Goal: Task Accomplishment & Management: Manage account settings

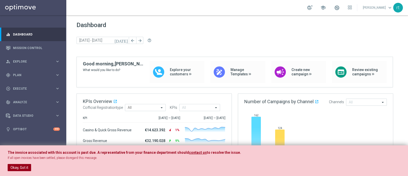
click at [17, 169] on button "Okay, Got it" at bounding box center [19, 167] width 23 height 7
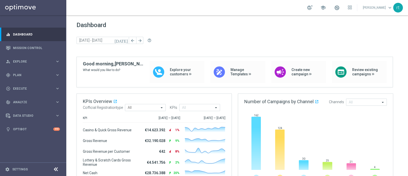
click at [340, 8] on link at bounding box center [337, 8] width 7 height 8
click at [267, 34] on div "Dashboard today 25 Aug 2025 - 27 Aug 2025 arrow_back arrow_forward help_outline" at bounding box center [237, 38] width 321 height 35
click at [18, 73] on span "Plan" at bounding box center [34, 74] width 42 height 3
click at [27, 49] on link "Mission Control" at bounding box center [36, 48] width 47 height 14
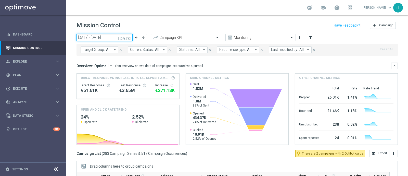
click at [99, 38] on input "25 Aug 2025 - 31 Aug 2025" at bounding box center [105, 37] width 56 height 7
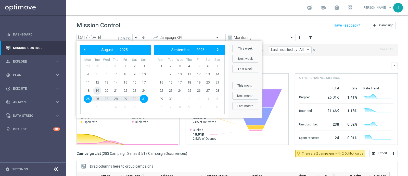
click at [100, 90] on span "19" at bounding box center [97, 90] width 8 height 8
type input "19 Aug 2025 - 19 Aug 2025"
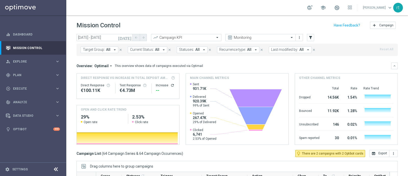
click at [284, 50] on span "Last modified by:" at bounding box center [284, 49] width 27 height 4
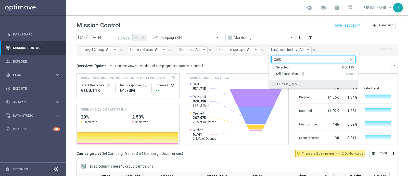
click at [280, 86] on div "Elena Zarbin" at bounding box center [313, 84] width 84 height 8
type input "zarb"
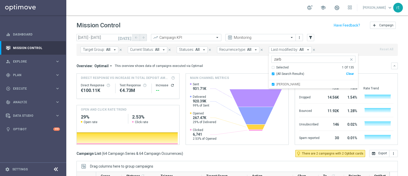
click at [247, 27] on div "Mission Control add Campaign" at bounding box center [237, 25] width 321 height 10
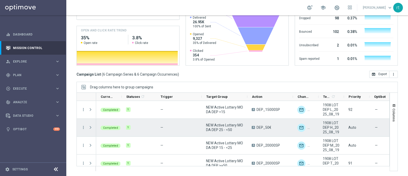
scroll to position [42, 0]
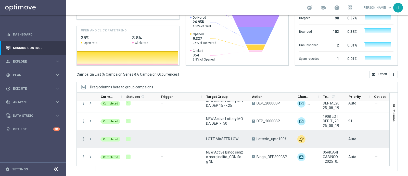
click at [82, 138] on icon "more_vert" at bounding box center [83, 138] width 5 height 5
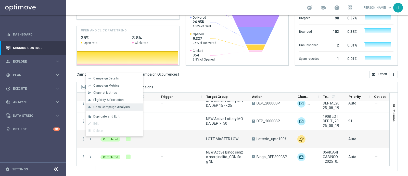
click at [120, 108] on span "Go to Campaign Analysis" at bounding box center [111, 107] width 36 height 4
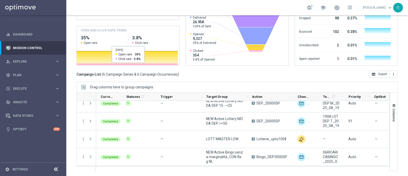
scroll to position [0, 0]
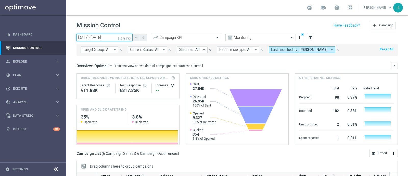
click at [106, 37] on input "19 Aug 2025 - 19 Aug 2025" at bounding box center [105, 37] width 56 height 7
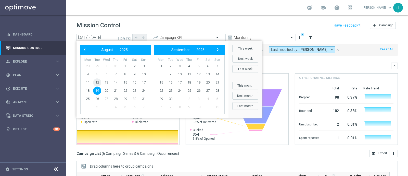
click at [99, 80] on span "12" at bounding box center [97, 82] width 8 height 8
type input "12 Aug 2025 - 12 Aug 2025"
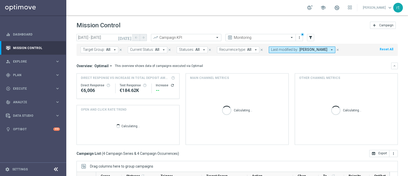
scroll to position [79, 0]
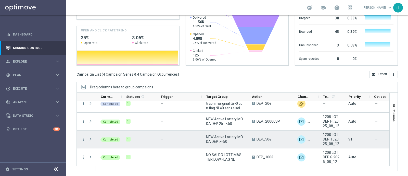
click at [122, 130] on div "1" at bounding box center [139, 139] width 34 height 18
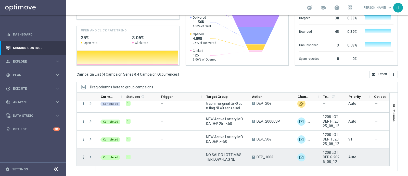
click at [83, 156] on icon "more_vert" at bounding box center [83, 157] width 5 height 5
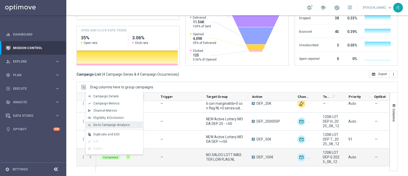
click at [115, 124] on span "Go to Campaign Analysis" at bounding box center [111, 125] width 36 height 4
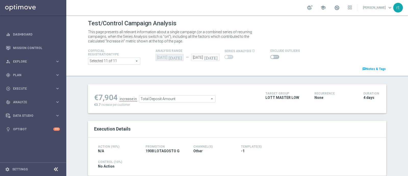
click at [272, 58] on span at bounding box center [274, 57] width 9 height 4
click at [272, 58] on input "checkbox" at bounding box center [274, 57] width 9 height 4
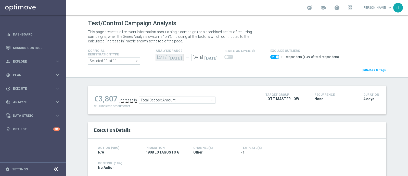
click at [184, 99] on span "Total Deposit Amount" at bounding box center [177, 100] width 76 height 7
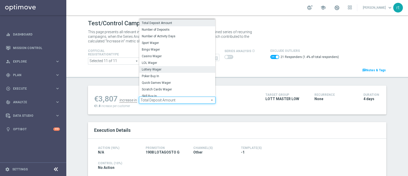
click at [159, 67] on span "Lottery Wager" at bounding box center [177, 69] width 71 height 4
checkbox input "false"
type input "Lottery Wager"
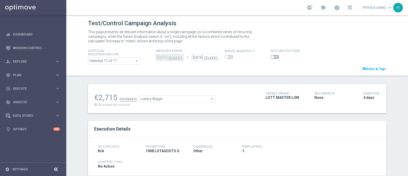
click at [273, 55] on span at bounding box center [274, 57] width 9 height 4
click at [273, 55] on input "checkbox" at bounding box center [274, 57] width 9 height 4
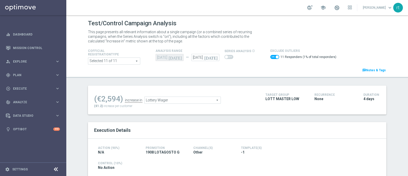
click at [183, 103] on div "Lottery Wager Lottery Wager arrow_drop_down search" at bounding box center [182, 99] width 77 height 7
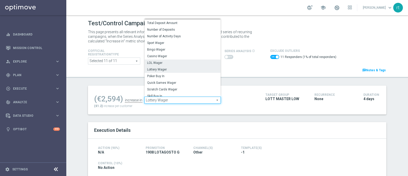
click at [159, 61] on span "LOL Wager" at bounding box center [182, 63] width 71 height 4
checkbox input "false"
type input "LOL Wager"
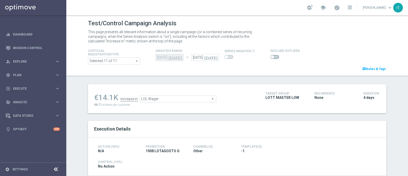
click at [270, 57] on span at bounding box center [274, 57] width 9 height 4
click at [270, 57] on input "checkbox" at bounding box center [274, 57] width 9 height 4
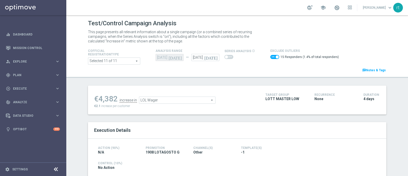
click at [171, 99] on span "LOL Wager" at bounding box center [177, 100] width 76 height 7
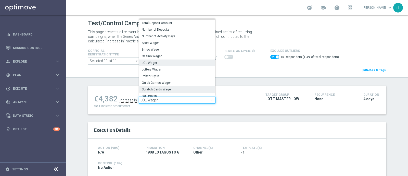
click at [164, 87] on span "Scratch Cards Wager" at bounding box center [177, 89] width 71 height 4
checkbox input "false"
type input "Scratch Cards Wager"
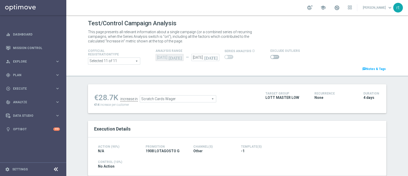
click at [270, 57] on span at bounding box center [274, 57] width 9 height 4
click at [270, 57] on input "checkbox" at bounding box center [274, 57] width 9 height 4
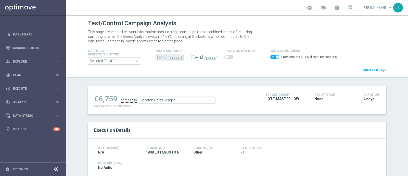
click at [160, 101] on span "Scratch Cards Wager" at bounding box center [177, 100] width 76 height 7
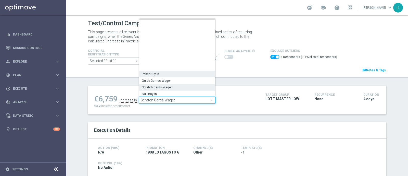
scroll to position [44, 0]
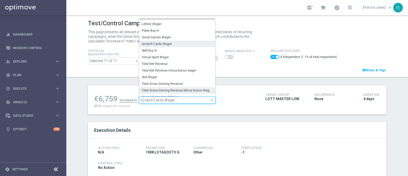
click at [160, 89] on span "Total Gross Gaming Revenue Minus Bonus Wagared" at bounding box center [177, 90] width 71 height 4
checkbox input "false"
type input "Total Gross Gaming Revenue Minus Bonus Wagared"
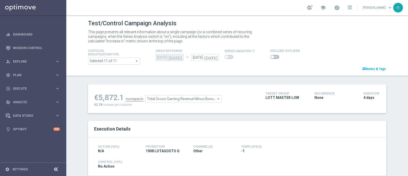
click at [271, 56] on span at bounding box center [274, 57] width 9 height 4
click at [271, 56] on input "checkbox" at bounding box center [274, 57] width 9 height 4
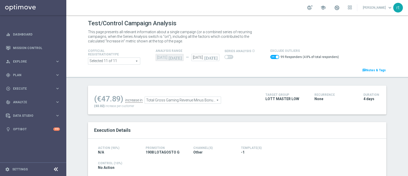
click at [271, 56] on span at bounding box center [274, 57] width 9 height 4
click at [271, 56] on input "checkbox" at bounding box center [274, 57] width 9 height 4
checkbox input "false"
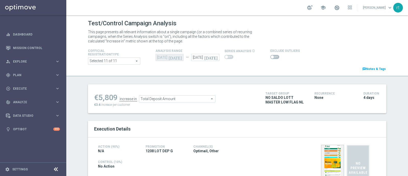
click at [270, 58] on span at bounding box center [274, 57] width 9 height 4
click at [270, 58] on input "checkbox" at bounding box center [274, 57] width 9 height 4
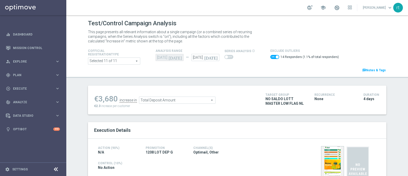
scroll to position [6, 0]
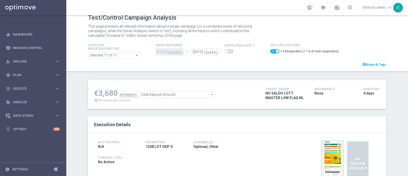
click at [272, 53] on span at bounding box center [274, 51] width 9 height 4
click at [272, 53] on input "checkbox" at bounding box center [274, 51] width 9 height 4
checkbox input "false"
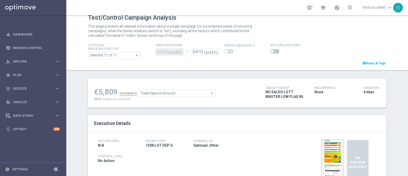
click at [148, 92] on span "Total Deposit Amount" at bounding box center [177, 93] width 76 height 7
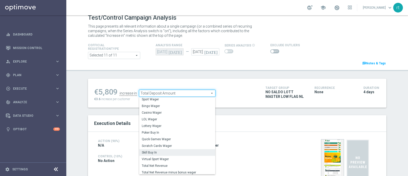
scroll to position [20, 0]
click at [156, 124] on span "Lottery Wager" at bounding box center [177, 126] width 71 height 4
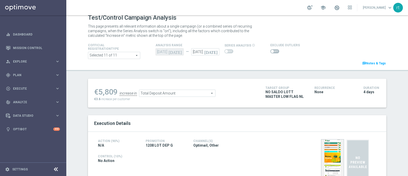
type input "Lottery Wager"
click at [271, 49] on span at bounding box center [274, 51] width 9 height 4
click at [271, 49] on input "checkbox" at bounding box center [274, 51] width 9 height 4
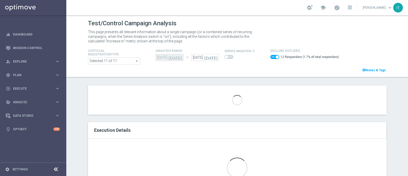
click at [270, 56] on span at bounding box center [274, 57] width 9 height 4
click at [270, 56] on input "checkbox" at bounding box center [274, 57] width 9 height 4
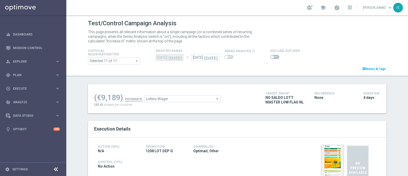
click at [271, 56] on span at bounding box center [272, 56] width 3 height 3
click at [270, 56] on input "checkbox" at bounding box center [274, 57] width 9 height 4
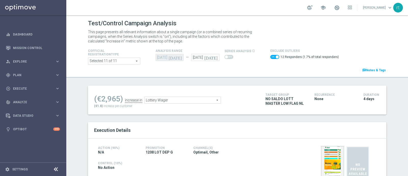
click at [156, 100] on span "Lottery Wager" at bounding box center [183, 100] width 76 height 7
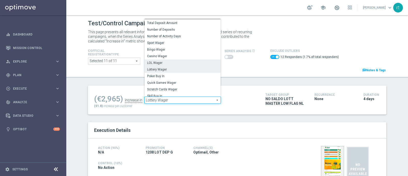
click at [166, 61] on span "LOL Wager" at bounding box center [182, 63] width 71 height 4
checkbox input "false"
type input "LOL Wager"
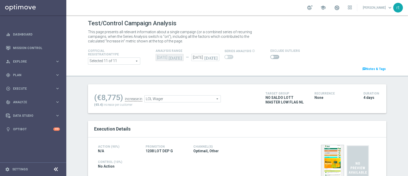
click at [273, 56] on span at bounding box center [274, 57] width 9 height 4
click at [273, 56] on input "checkbox" at bounding box center [274, 57] width 9 height 4
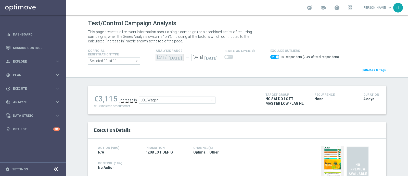
click at [185, 100] on span "LOL Wager" at bounding box center [177, 100] width 76 height 7
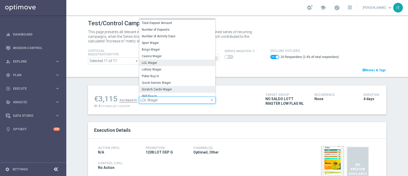
click at [167, 87] on span "Scratch Cards Wager" at bounding box center [177, 89] width 71 height 4
checkbox input "false"
type input "Scratch Cards Wager"
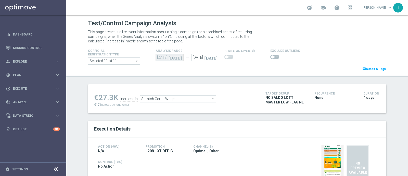
click at [270, 57] on span at bounding box center [274, 57] width 9 height 4
click at [270, 57] on input "checkbox" at bounding box center [274, 57] width 9 height 4
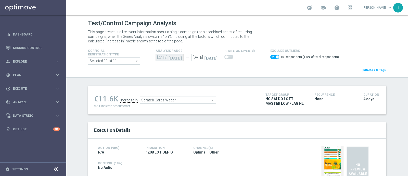
click at [179, 99] on span "Scratch Cards Wager" at bounding box center [178, 100] width 76 height 7
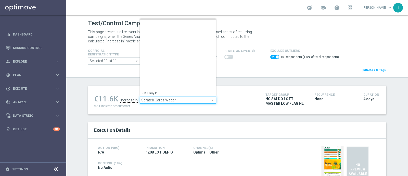
scroll to position [73, 0]
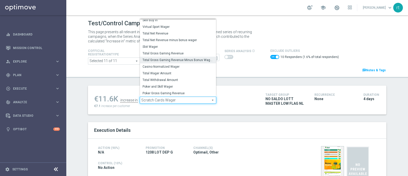
click at [168, 60] on span "Total Gross Gaming Revenue Minus Bonus Wagared" at bounding box center [178, 60] width 71 height 4
checkbox input "false"
type input "Total Gross Gaming Revenue Minus Bonus Wagared"
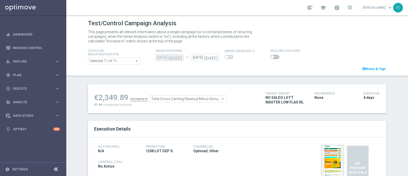
click at [273, 54] on div at bounding box center [285, 57] width 30 height 6
click at [272, 56] on span at bounding box center [274, 57] width 9 height 4
click at [272, 56] on input "checkbox" at bounding box center [274, 57] width 9 height 4
checkbox input "true"
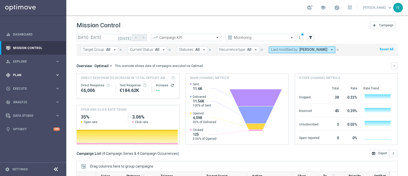
scroll to position [6, 0]
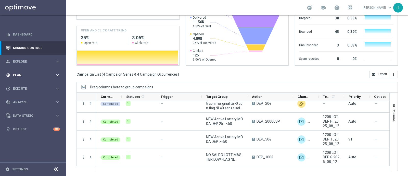
click at [22, 72] on div "gps_fixed Plan keyboard_arrow_right" at bounding box center [33, 75] width 66 height 14
click at [21, 84] on link "Target Groups" at bounding box center [33, 85] width 40 height 4
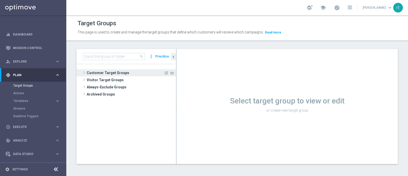
click at [120, 73] on span "Customer Target Groups" at bounding box center [125, 72] width 77 height 7
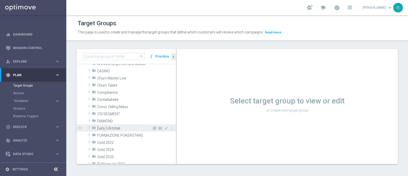
scroll to position [55, 0]
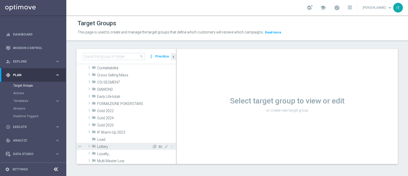
click at [108, 145] on span "Lottery" at bounding box center [124, 146] width 55 height 4
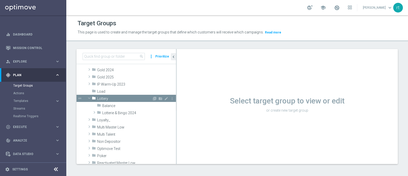
scroll to position [104, 0]
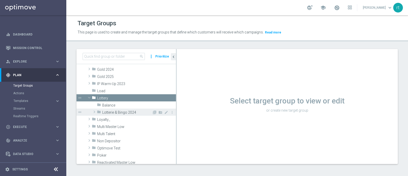
click at [121, 112] on span "Lotterie & Bingo 2024" at bounding box center [127, 112] width 50 height 4
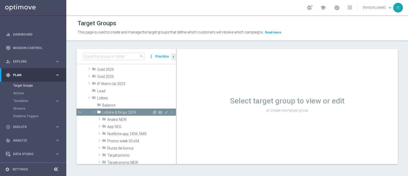
scroll to position [128, 0]
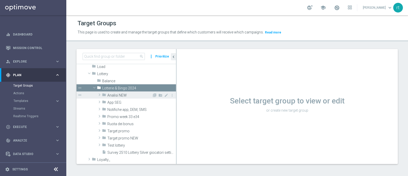
click at [123, 94] on span "Analisi NEW" at bounding box center [129, 95] width 45 height 4
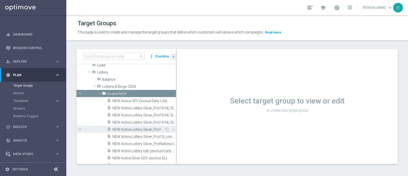
scroll to position [174, 0]
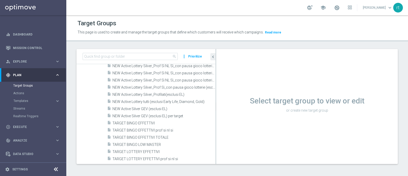
drag, startPoint x: 176, startPoint y: 133, endPoint x: 242, endPoint y: 137, distance: 65.5
click at [242, 137] on as-split "search more_vert Prioritize Customer Target Groups library_add create_new_folder" at bounding box center [237, 106] width 321 height 115
click at [154, 143] on span "TARGET BINGO LOW MASTER" at bounding box center [157, 144] width 91 height 4
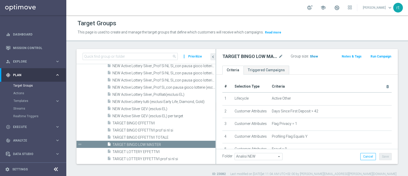
click at [310, 57] on span "Show" at bounding box center [314, 57] width 8 height 4
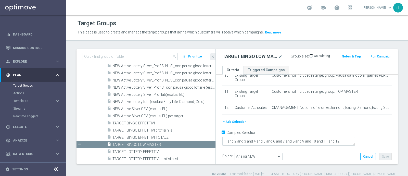
scroll to position [160, 0]
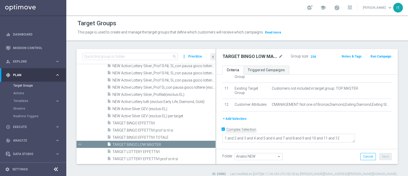
click at [230, 121] on button "+ Add Selection" at bounding box center [234, 119] width 24 height 6
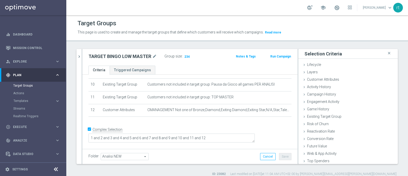
scroll to position [118, 0]
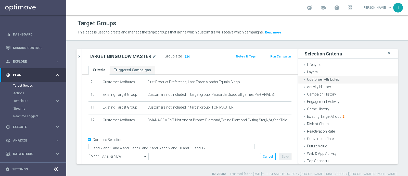
click at [323, 77] on span "Customer Attributes" at bounding box center [323, 79] width 32 height 4
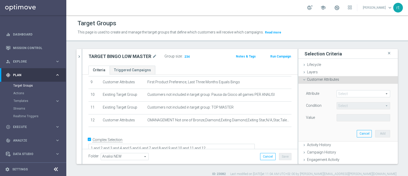
click at [339, 95] on span at bounding box center [363, 93] width 53 height 7
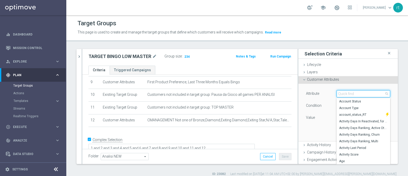
click at [338, 94] on input "search" at bounding box center [364, 93] width 54 height 7
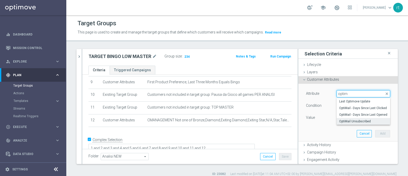
type input "optim"
click at [344, 118] on label "OptiMail Unsubscribed" at bounding box center [364, 121] width 54 height 7
type input "OptiMail Unsubscribed"
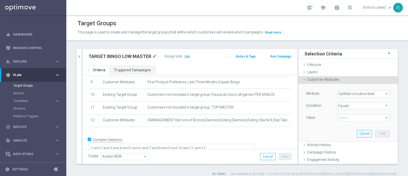
click at [341, 104] on span "Equals" at bounding box center [363, 105] width 53 height 7
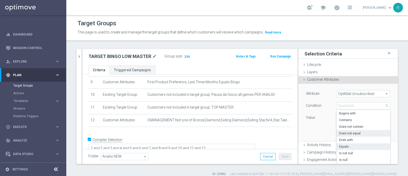
click at [341, 132] on span "Does not equal" at bounding box center [363, 133] width 48 height 4
type input "Does not equal"
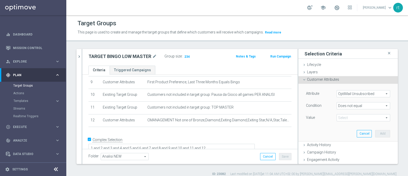
click at [340, 117] on span at bounding box center [363, 117] width 53 height 7
click at [339, 123] on span "Sisal Marketing" at bounding box center [363, 125] width 48 height 4
type input "Sisal Marketing"
click at [375, 130] on button "Add" at bounding box center [382, 133] width 15 height 7
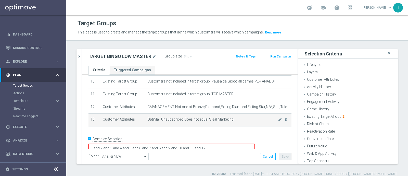
scroll to position [131, 0]
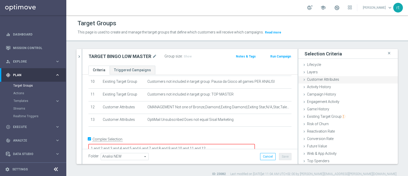
click at [318, 81] on span "Customer Attributes" at bounding box center [323, 79] width 32 height 4
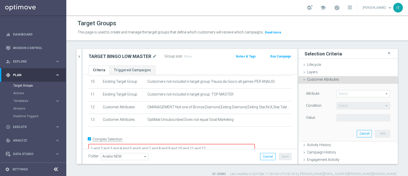
click at [339, 94] on span at bounding box center [363, 93] width 53 height 7
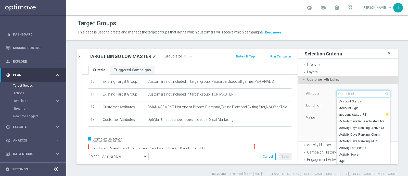
click at [339, 94] on input "search" at bounding box center [364, 93] width 54 height 7
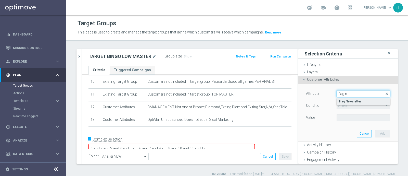
type input "flag n"
click at [342, 100] on span "Flag Newsletter" at bounding box center [363, 101] width 48 height 4
type input "Flag Newsletter"
type input "="
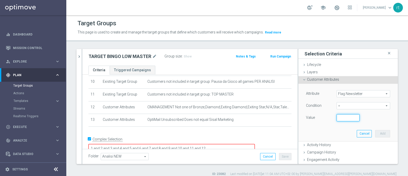
click at [338, 117] on input "number" at bounding box center [348, 117] width 23 height 7
type input "1"
click at [375, 132] on button "Add" at bounding box center [382, 133] width 15 height 7
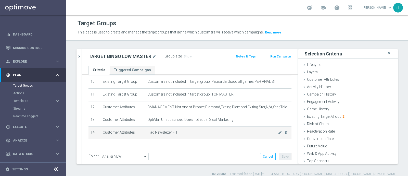
scroll to position [143, 0]
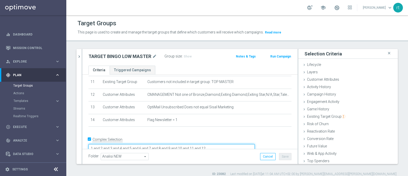
click at [255, 144] on textarea "1 and 2 and 3 and 4 and 5 and 6 and 7 and 8 and 9 and 10 and 11 and 12" at bounding box center [172, 148] width 166 height 9
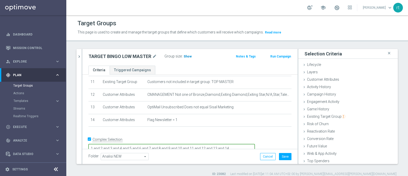
type textarea "1 and 2 and 3 and 4 and 5 and 6 and 7 and 8 and 9 and 10 and 11 and 12 and 13 a…"
click at [186, 55] on span "Show" at bounding box center [188, 57] width 8 height 4
click at [270, 156] on button "Cancel" at bounding box center [268, 156] width 16 height 7
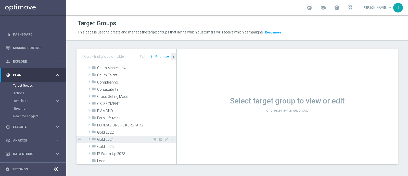
scroll to position [65, 0]
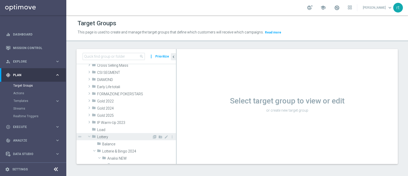
click at [112, 137] on span "Lottery" at bounding box center [124, 137] width 55 height 4
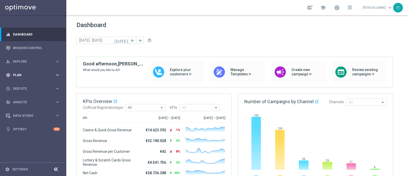
click at [31, 71] on div "gps_fixed Plan keyboard_arrow_right" at bounding box center [33, 75] width 66 height 14
click at [21, 84] on link "Target Groups" at bounding box center [33, 85] width 40 height 4
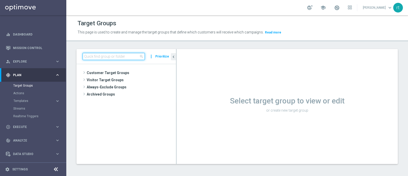
click at [111, 58] on input at bounding box center [114, 56] width 62 height 7
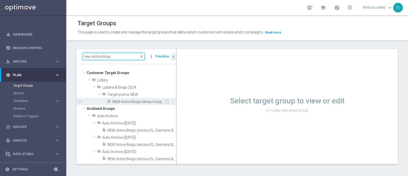
type input "new active bingo"
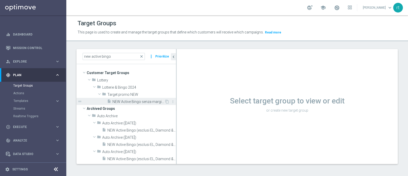
click at [128, 105] on span "Archived Groups" at bounding box center [131, 108] width 89 height 7
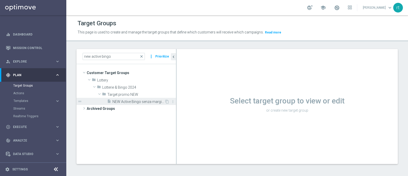
click at [128, 102] on span "NEW Active Bingo senza marginalità_CON flag NL" at bounding box center [138, 101] width 52 height 4
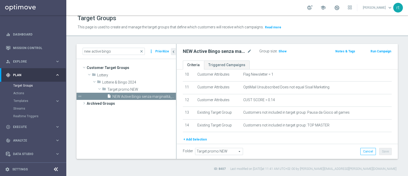
scroll to position [138, 0]
